Goal: Transaction & Acquisition: Purchase product/service

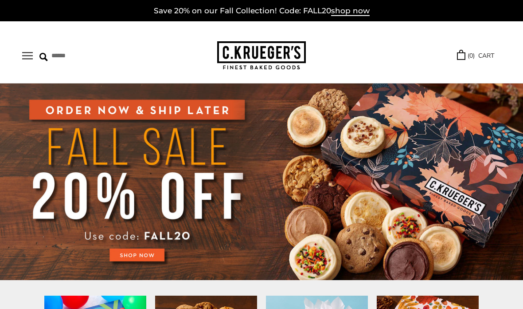
scroll to position [2, 0]
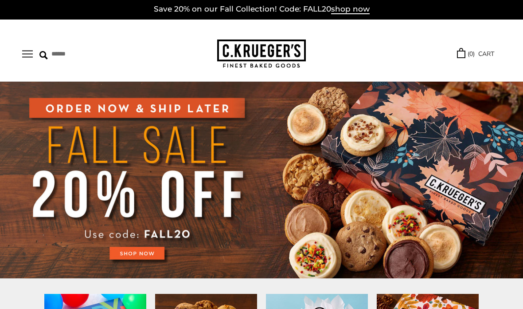
click at [28, 67] on div "****** TRY US! Sign In ( 0 ) CART ( 0 ) CART Bestsellers Fall ALL Fall Gifts NE…" at bounding box center [261, 51] width 523 height 62
click at [28, 51] on button "Open navigation" at bounding box center [27, 54] width 11 height 8
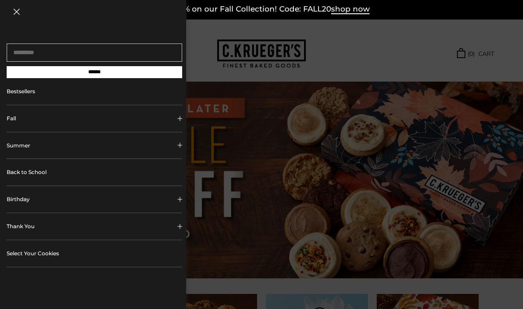
click at [12, 126] on button "Fall" at bounding box center [95, 118] width 176 height 27
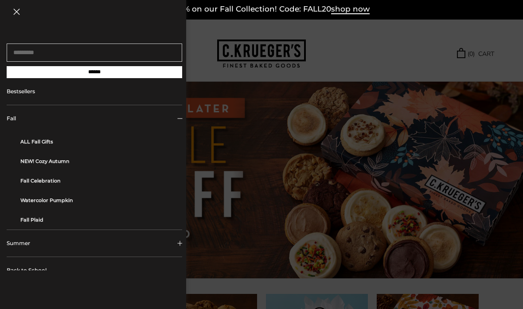
click at [30, 144] on link "ALL Fall Gifts" at bounding box center [97, 142] width 155 height 20
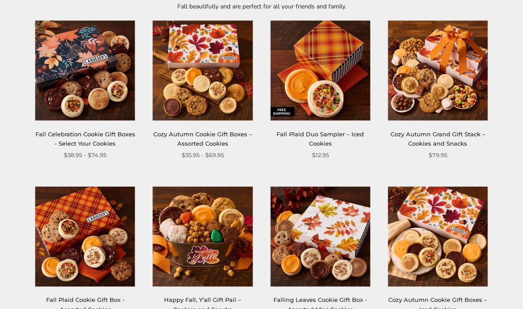
scroll to position [157, 0]
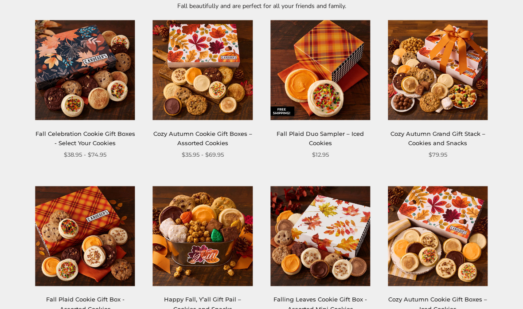
click at [48, 130] on link "Fall Celebration Cookie Gift Boxes - Select Your Cookies" at bounding box center [85, 138] width 100 height 16
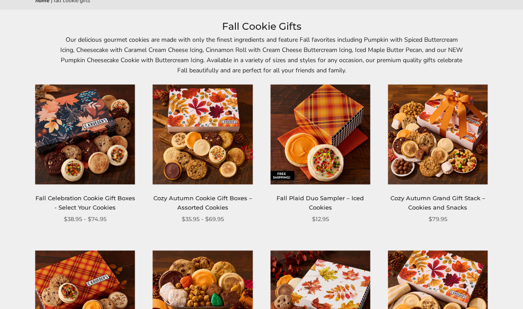
scroll to position [0, 0]
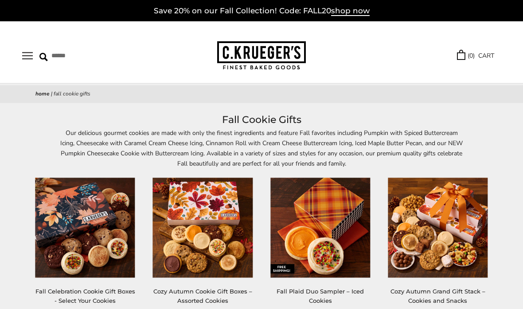
click at [23, 53] on button "Open navigation" at bounding box center [27, 56] width 11 height 8
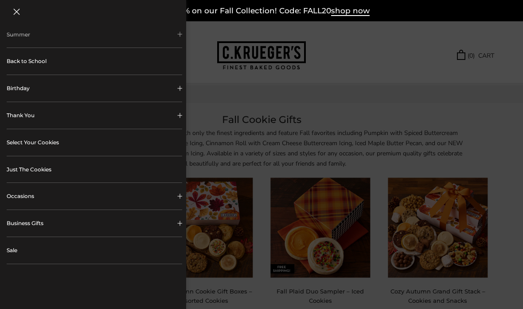
scroll to position [99, 0]
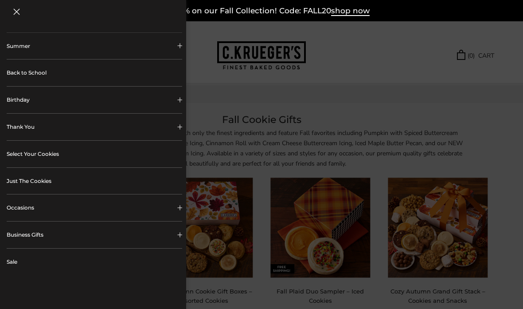
click at [19, 183] on link "Just The Cookies" at bounding box center [95, 181] width 176 height 27
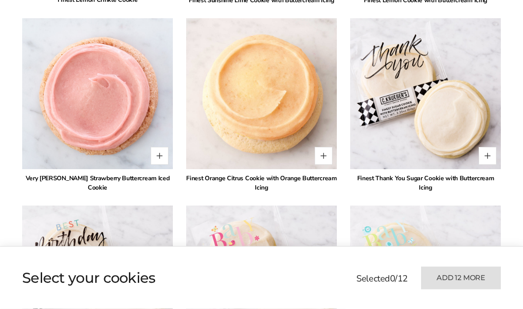
scroll to position [2096, 0]
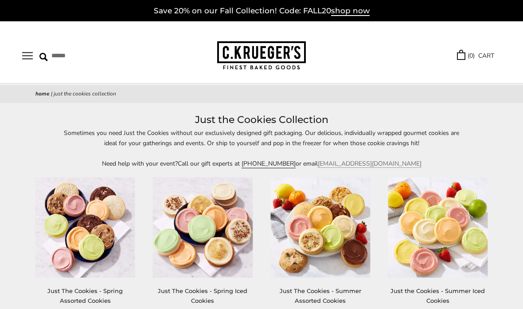
click at [24, 53] on button "Open navigation" at bounding box center [27, 56] width 11 height 8
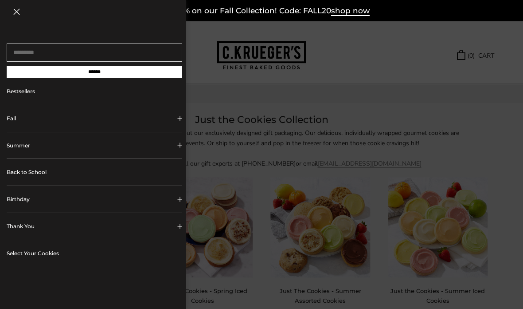
click at [24, 180] on link "Back to School" at bounding box center [95, 172] width 176 height 27
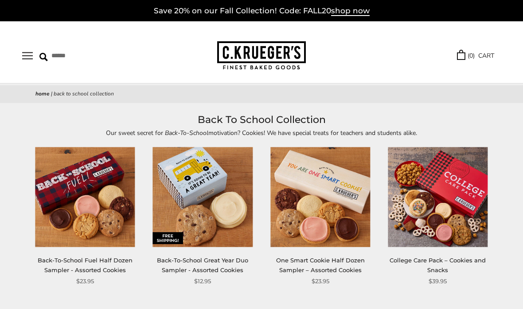
click at [40, 53] on img at bounding box center [43, 57] width 8 height 8
click at [57, 58] on input "Search" at bounding box center [88, 56] width 98 height 14
type input "**********"
click at [173, 55] on input "******" at bounding box center [179, 55] width 24 height 12
